Goal: Task Accomplishment & Management: Manage account settings

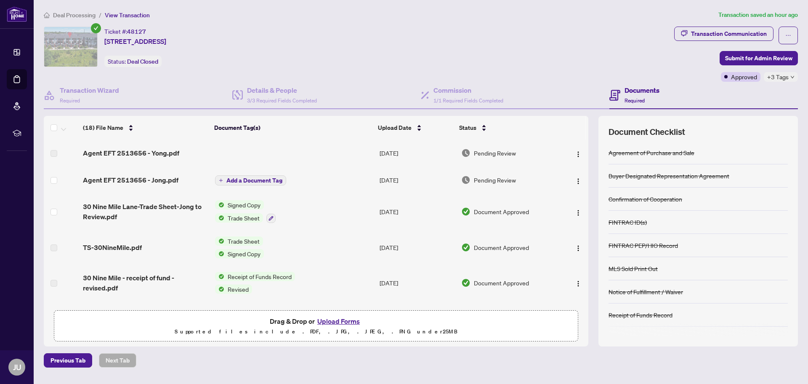
click at [264, 179] on span "Add a Document Tag" at bounding box center [254, 180] width 56 height 6
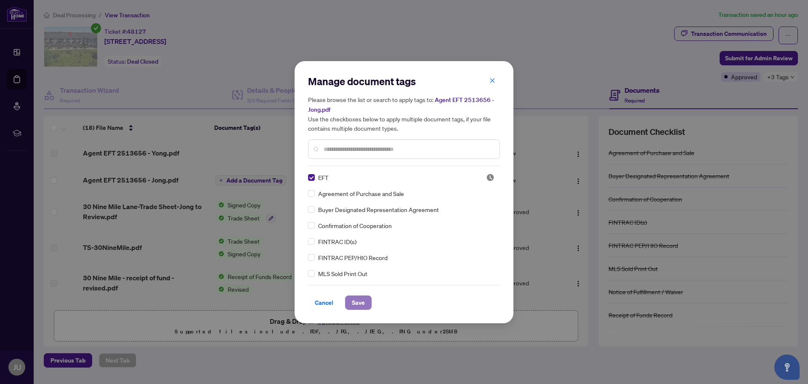
click at [356, 299] on span "Save" at bounding box center [358, 302] width 13 height 13
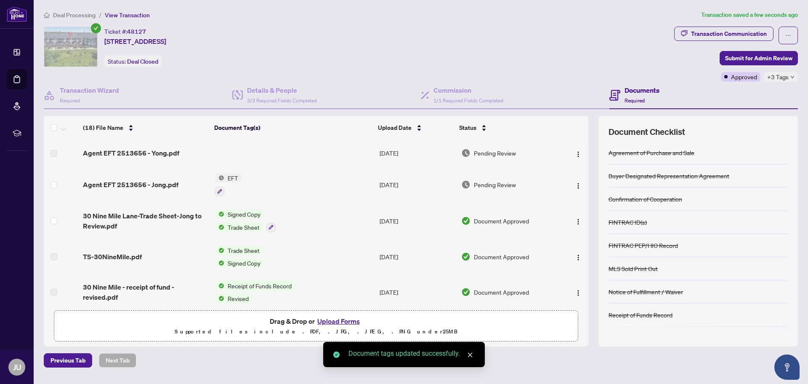
click at [232, 178] on span "EFT" at bounding box center [232, 177] width 17 height 9
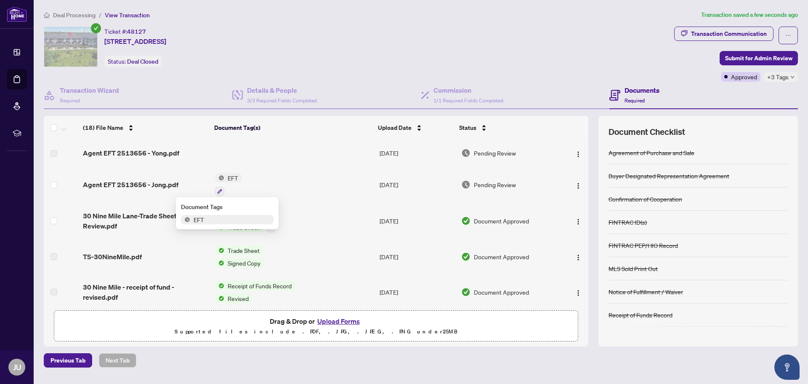
click at [212, 220] on span "EFT" at bounding box center [227, 219] width 93 height 9
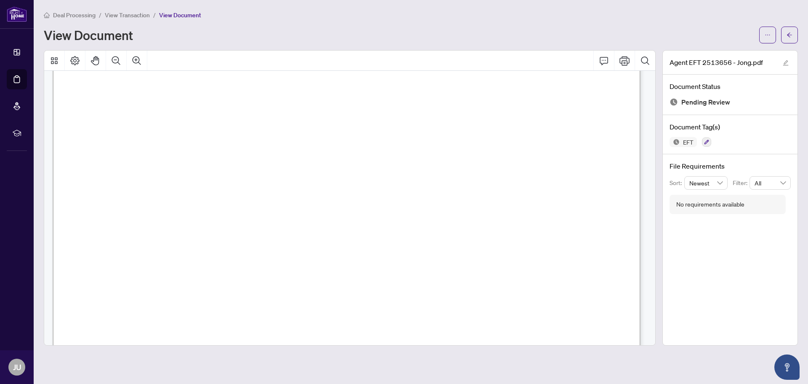
scroll to position [251, 0]
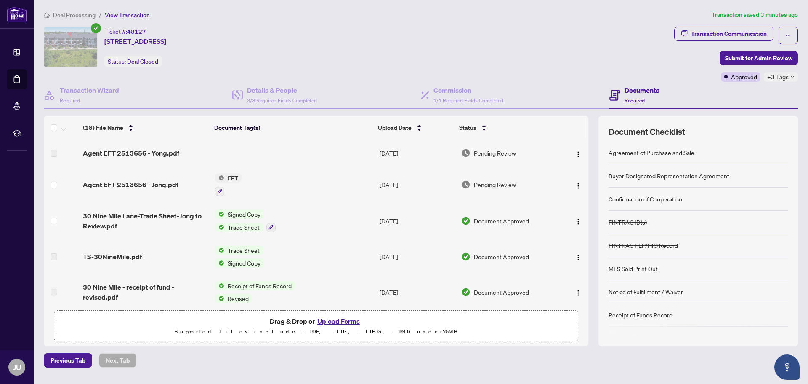
click at [226, 179] on span "EFT" at bounding box center [232, 177] width 17 height 9
click at [210, 221] on span "EFT" at bounding box center [227, 219] width 93 height 9
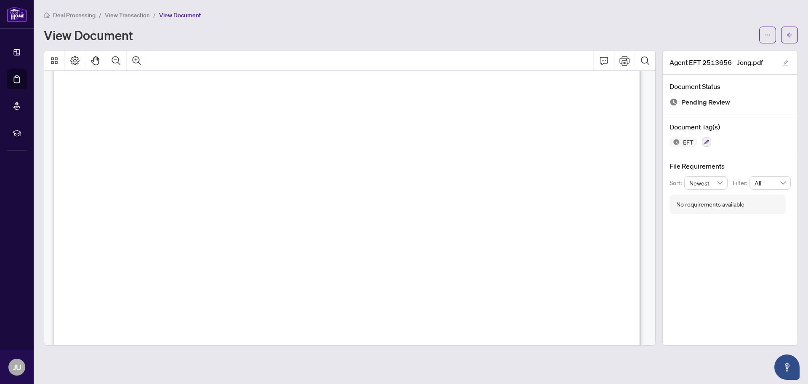
scroll to position [126, 0]
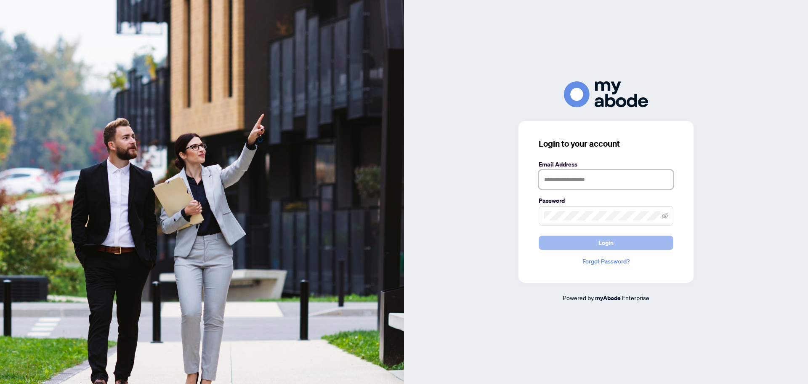
type input "**********"
click at [650, 238] on button "Login" at bounding box center [606, 242] width 135 height 14
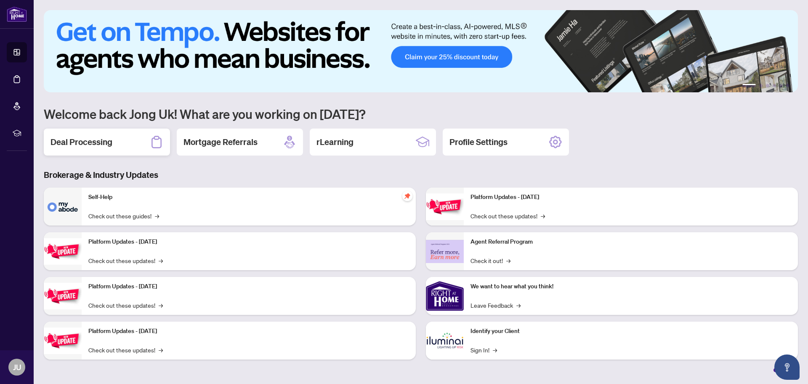
click at [126, 142] on div "Deal Processing" at bounding box center [107, 141] width 126 height 27
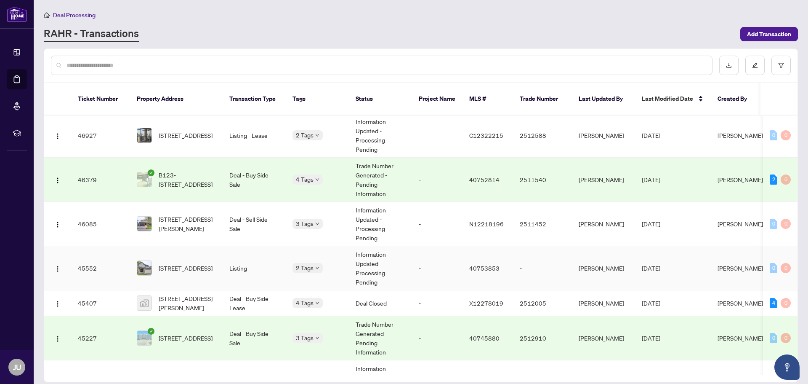
scroll to position [647, 0]
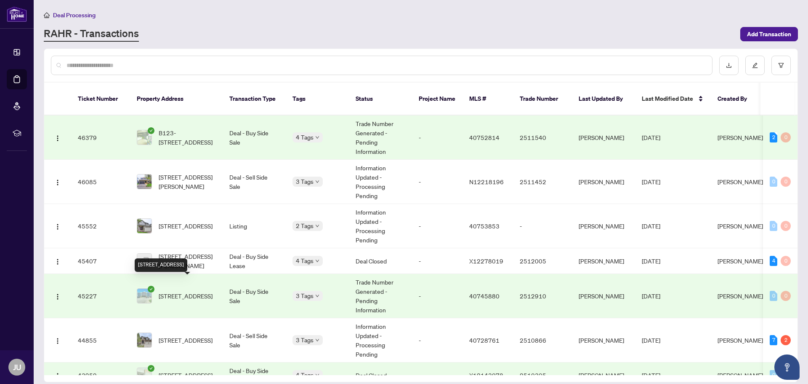
click at [198, 291] on span "[STREET_ADDRESS]" at bounding box center [186, 295] width 54 height 9
